Goal: Ask a question

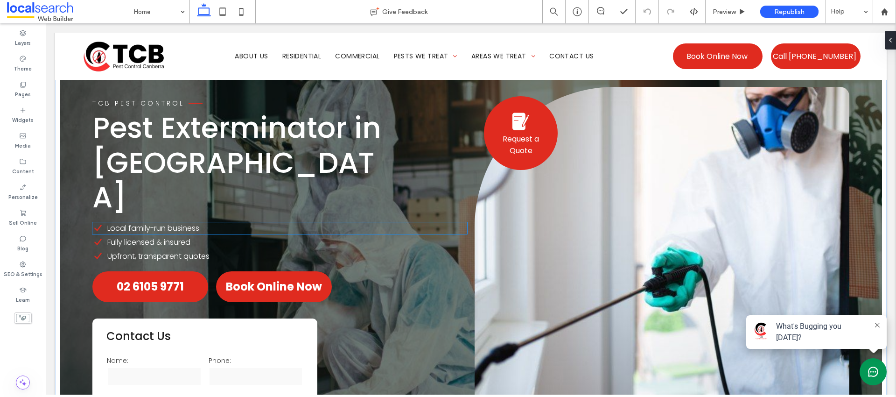
scroll to position [28, 0]
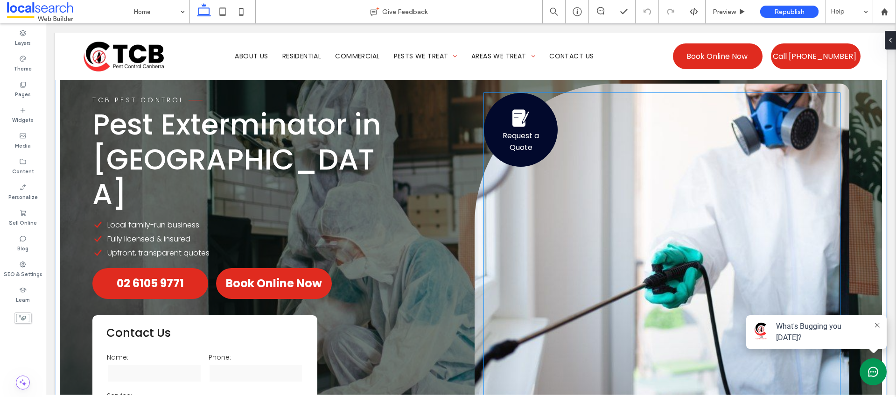
click at [531, 154] on link "Request a Quote" at bounding box center [521, 130] width 74 height 74
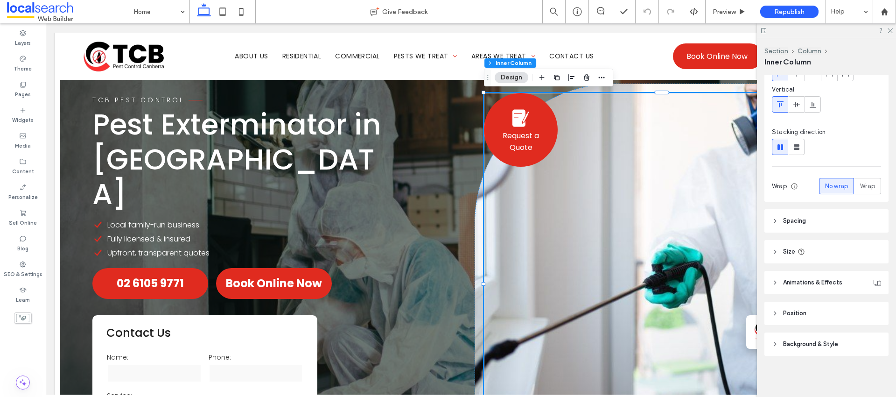
scroll to position [0, 0]
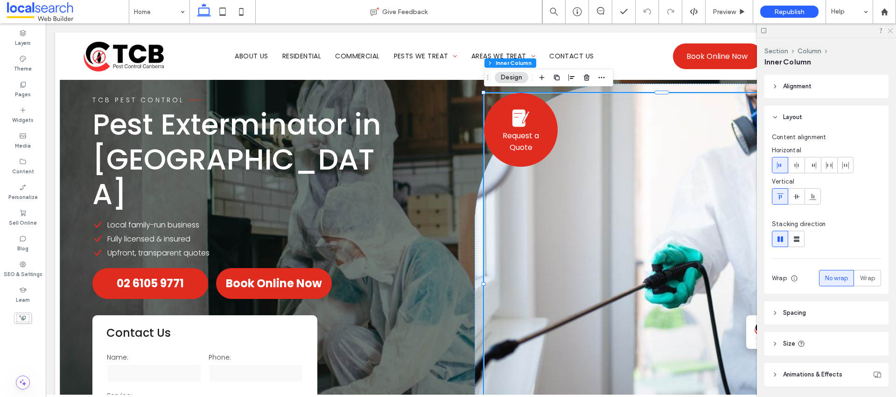
click at [891, 29] on use at bounding box center [890, 30] width 5 height 5
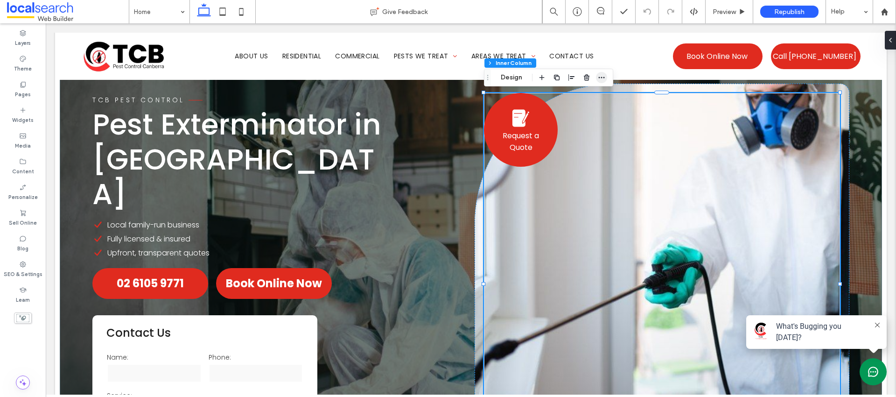
click at [600, 78] on icon "button" at bounding box center [601, 77] width 7 height 7
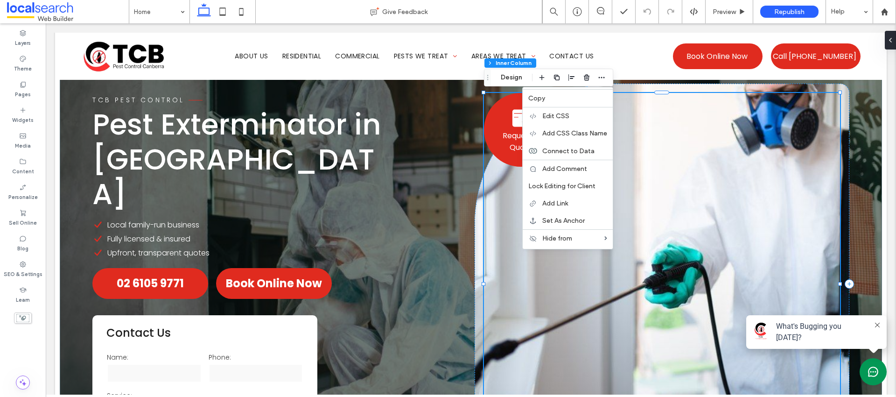
click at [682, 144] on div "Request a Quote 5.0 Based on 11 reviews" at bounding box center [662, 284] width 356 height 382
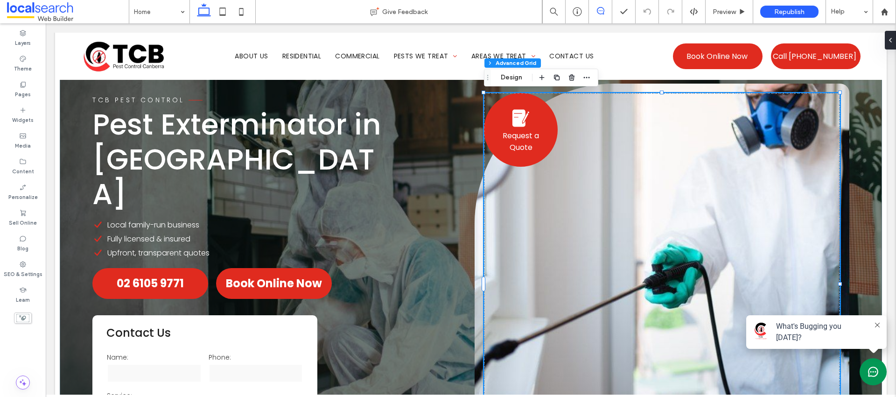
click at [600, 8] on icon at bounding box center [600, 10] width 7 height 7
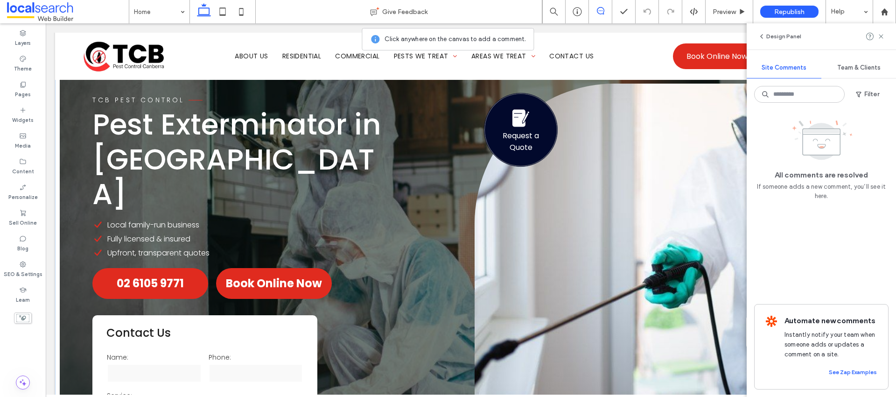
click at [555, 130] on link "Request a Quote" at bounding box center [521, 130] width 74 height 74
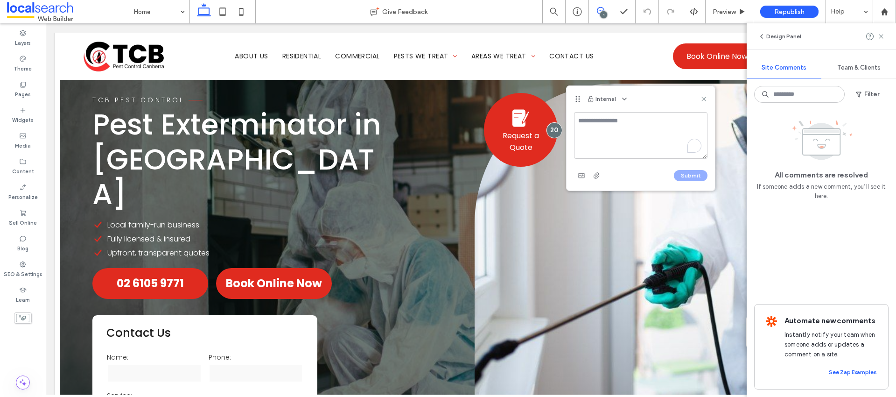
click at [576, 138] on textarea "To enrich screen reader interactions, please activate Accessibility in Grammarl…" at bounding box center [640, 135] width 133 height 47
type textarea "**********"
drag, startPoint x: 683, startPoint y: 176, endPoint x: 712, endPoint y: 161, distance: 33.2
click at [682, 176] on button "Submit" at bounding box center [691, 175] width 34 height 11
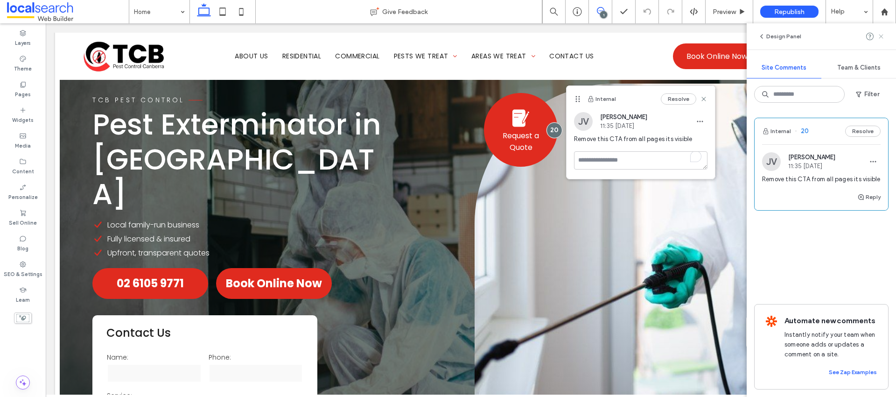
click at [879, 37] on icon at bounding box center [880, 36] width 7 height 7
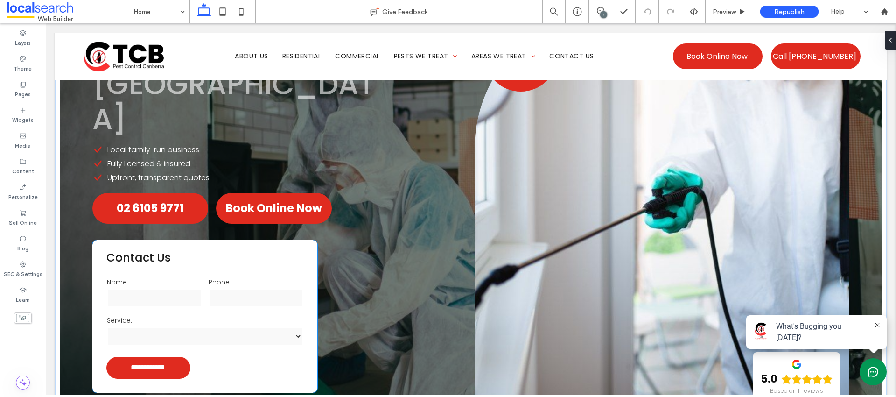
scroll to position [104, 0]
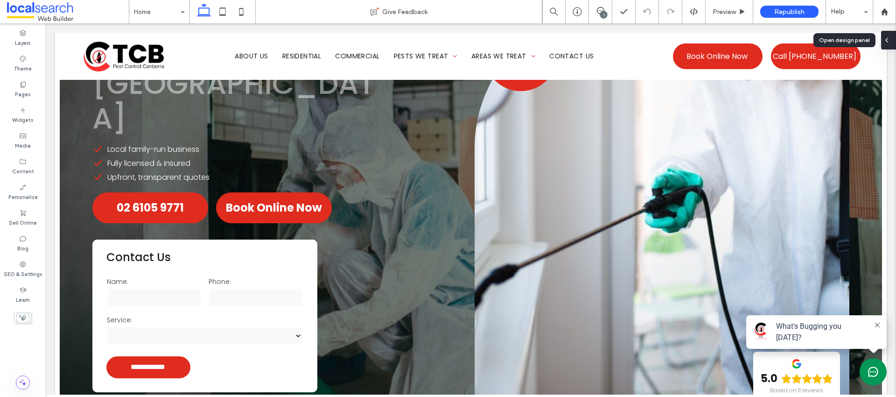
click at [888, 40] on icon at bounding box center [886, 39] width 7 height 7
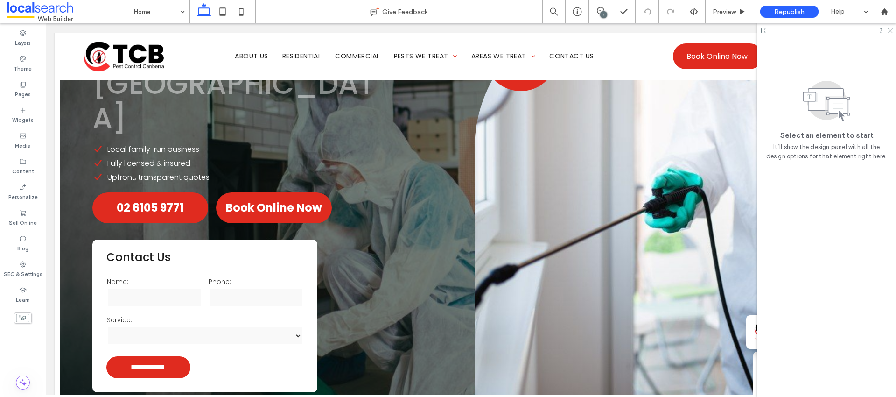
click at [890, 31] on icon at bounding box center [890, 30] width 6 height 6
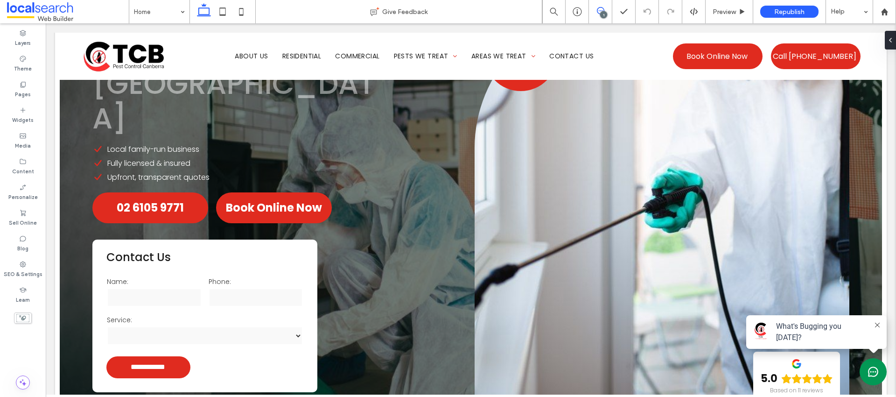
click at [595, 10] on span at bounding box center [600, 10] width 23 height 7
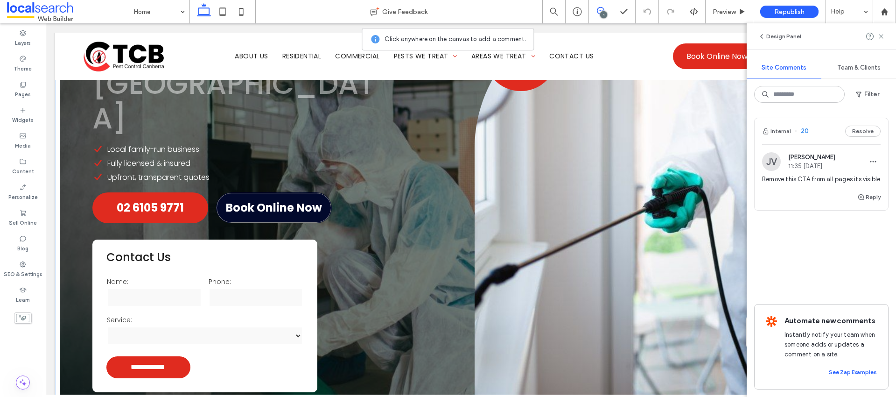
click at [303, 192] on link "Book Online Now" at bounding box center [274, 207] width 116 height 31
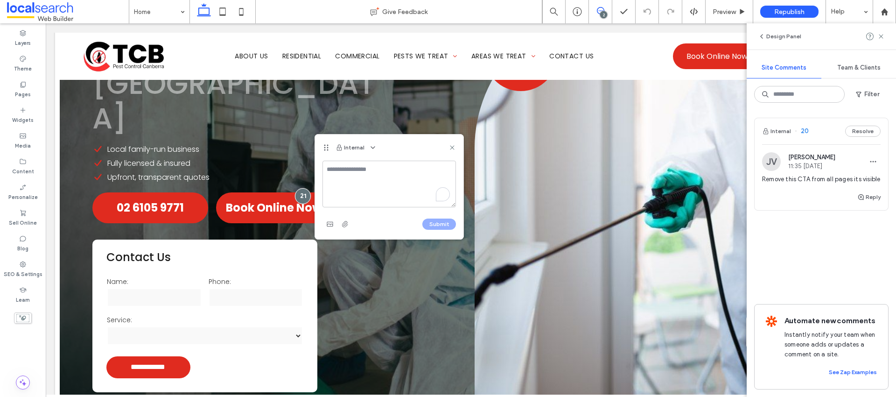
click at [369, 183] on textarea "To enrich screen reader interactions, please activate Accessibility in Grammarl…" at bounding box center [388, 184] width 133 height 47
type textarea "**********"
click at [439, 227] on button "Submit" at bounding box center [439, 223] width 34 height 11
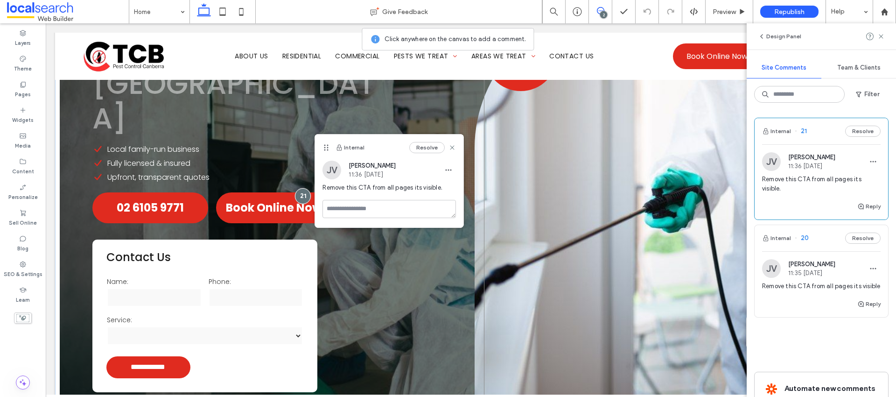
click at [517, 239] on div "Request a Quote 5.0 Based on 11 reviews" at bounding box center [662, 208] width 356 height 382
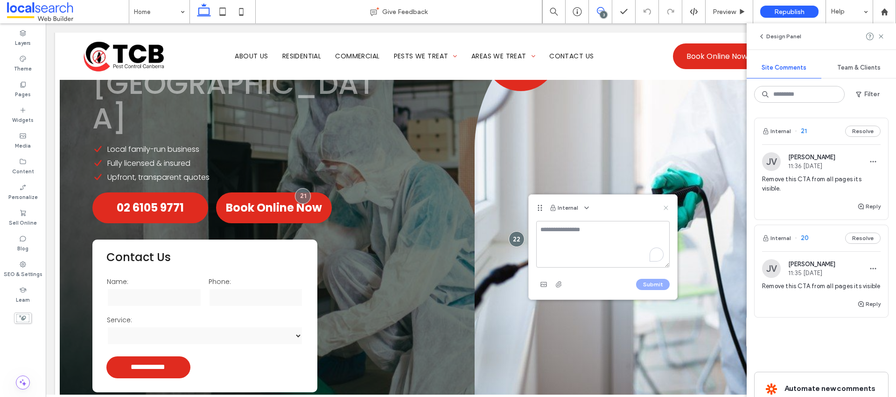
click at [665, 206] on icon at bounding box center [665, 207] width 7 height 7
